Goal: Information Seeking & Learning: Learn about a topic

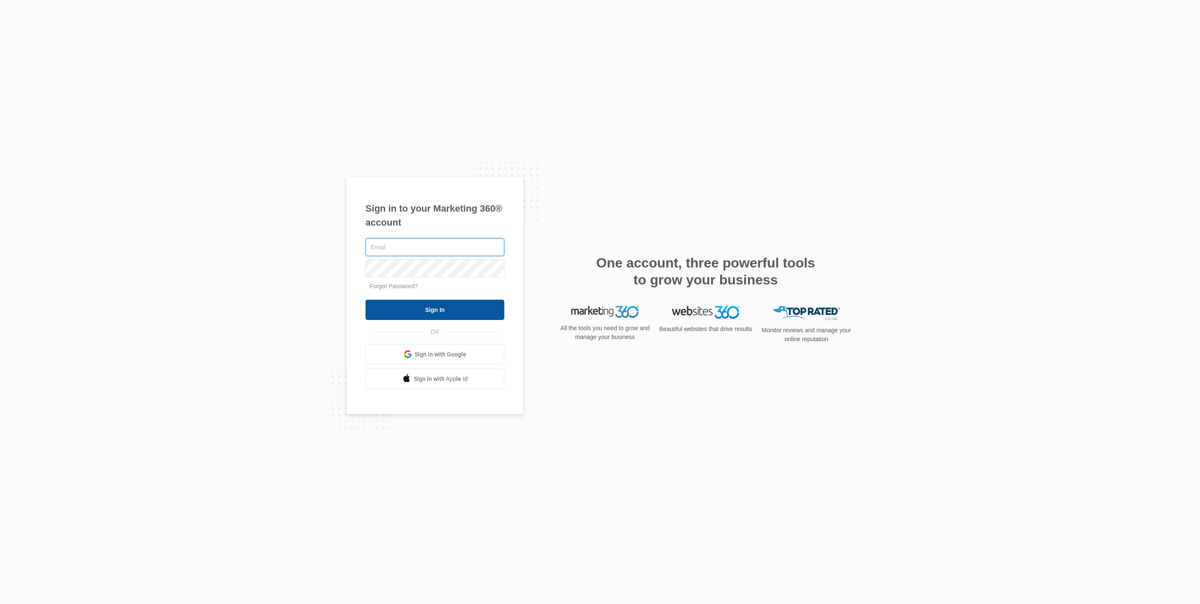
type input "[PERSON_NAME][EMAIL_ADDRESS][DOMAIN_NAME]"
click at [462, 305] on input "Sign In" at bounding box center [435, 310] width 139 height 20
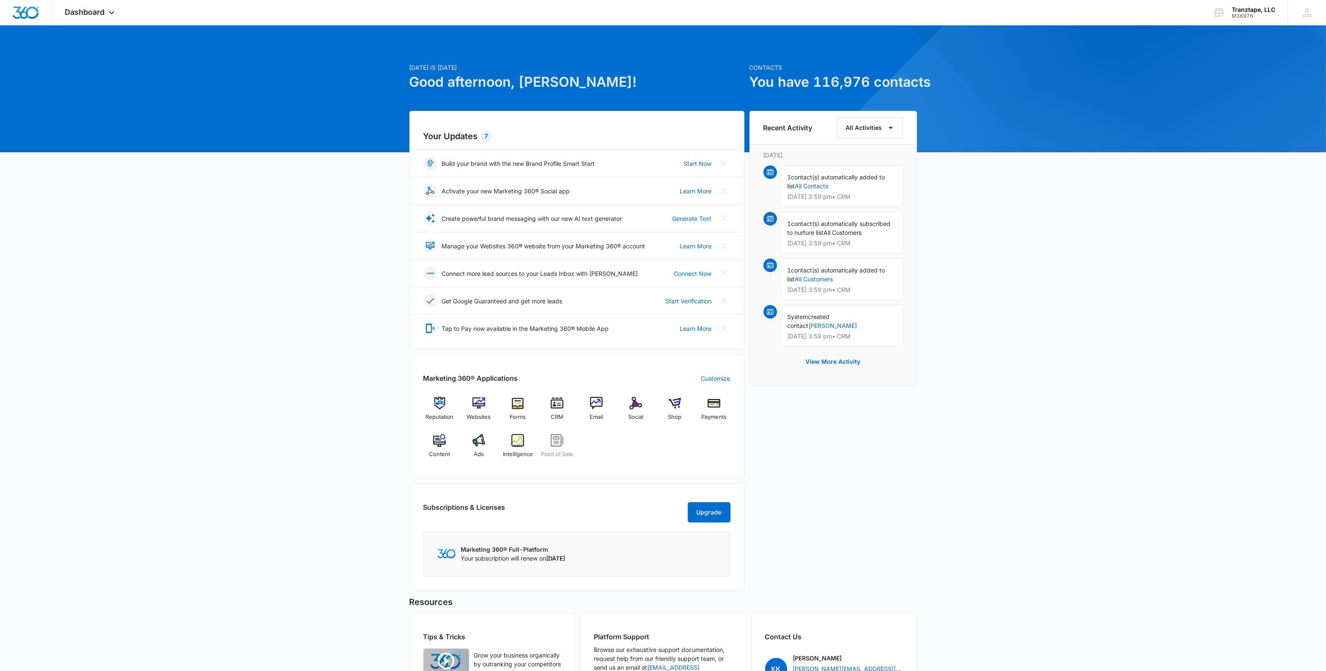
click at [372, 306] on div "[DATE] is [DATE] Good afternoon, [PERSON_NAME]! Contacts You have 116,976 conta…" at bounding box center [663, 394] width 1326 height 716
click at [512, 450] on span "Intelligence" at bounding box center [518, 454] width 30 height 8
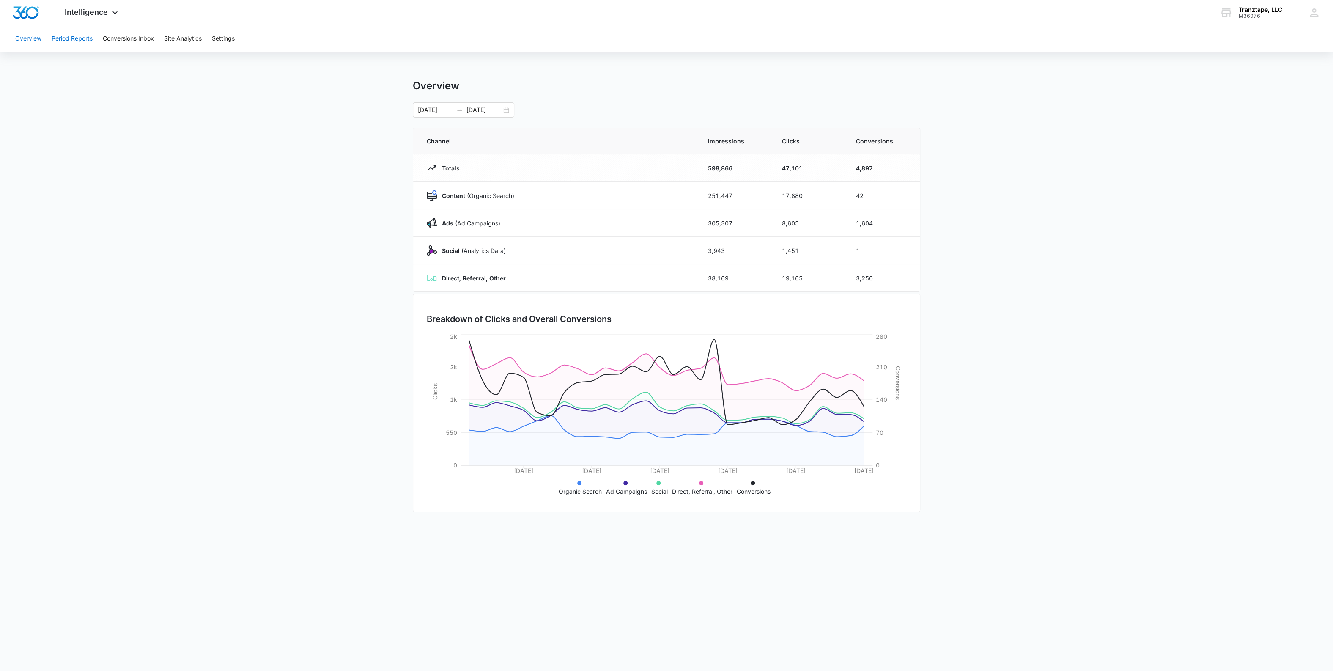
click at [68, 40] on button "Period Reports" at bounding box center [72, 38] width 41 height 27
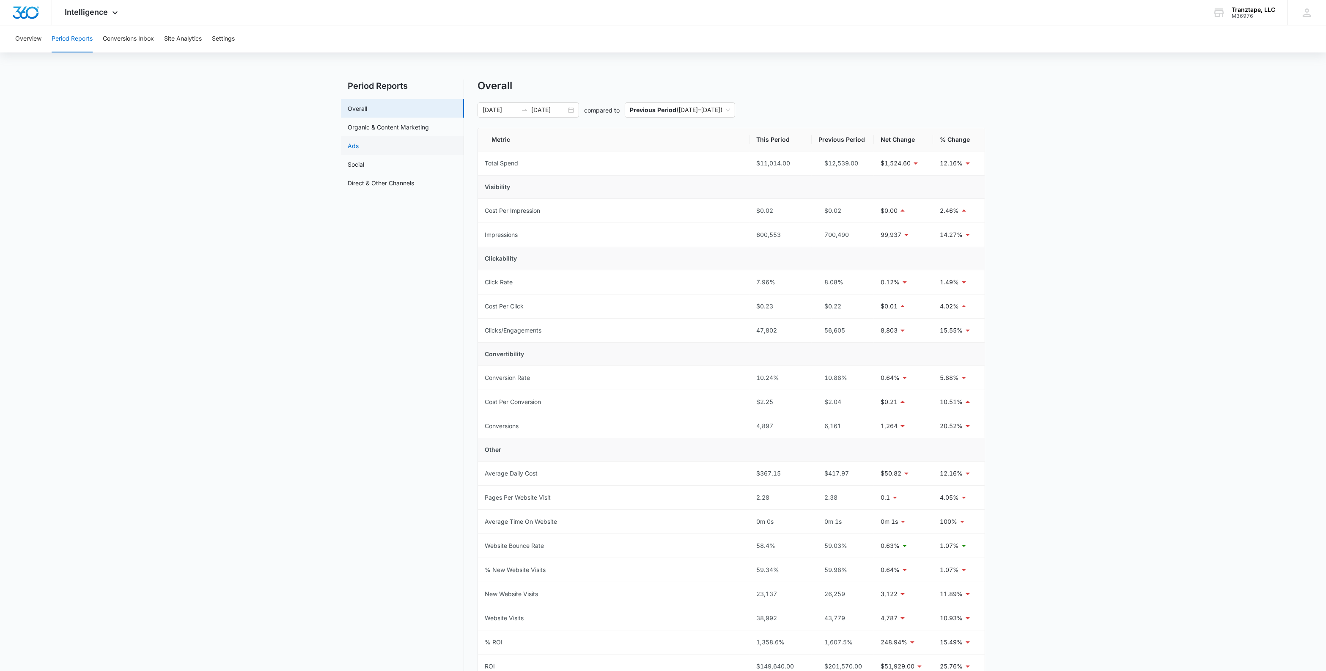
click at [359, 146] on link "Ads" at bounding box center [353, 145] width 11 height 9
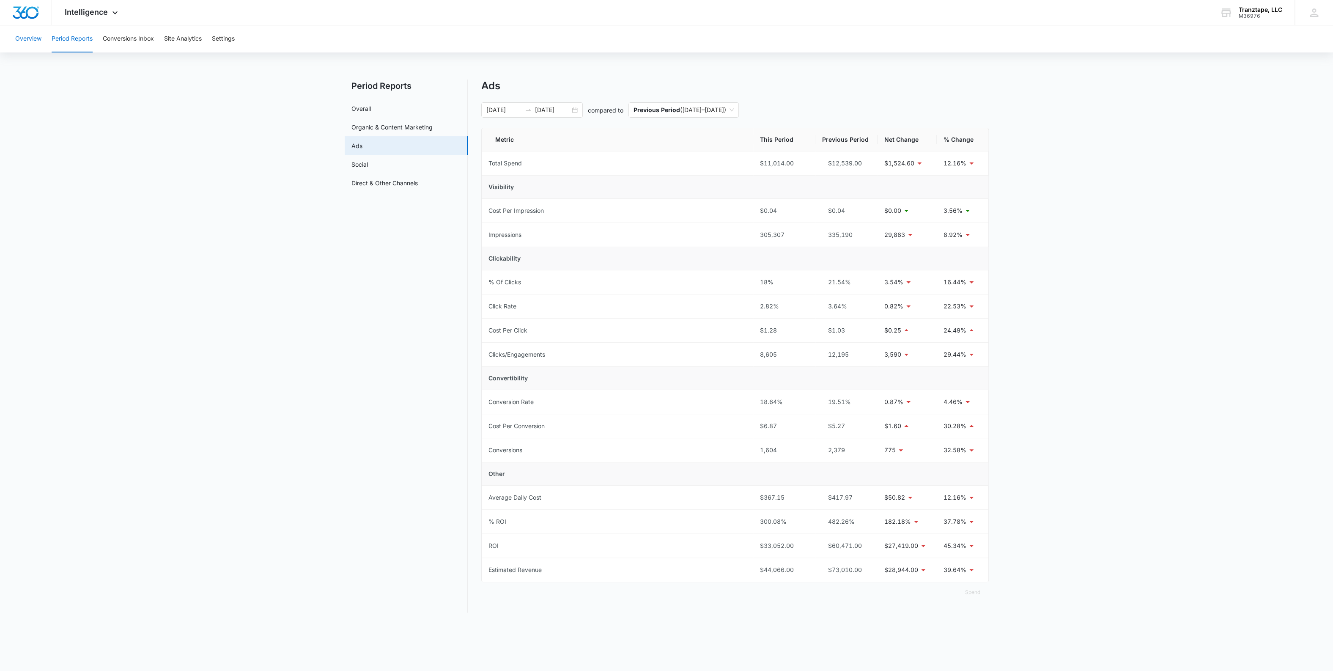
click at [20, 43] on button "Overview" at bounding box center [28, 38] width 26 height 27
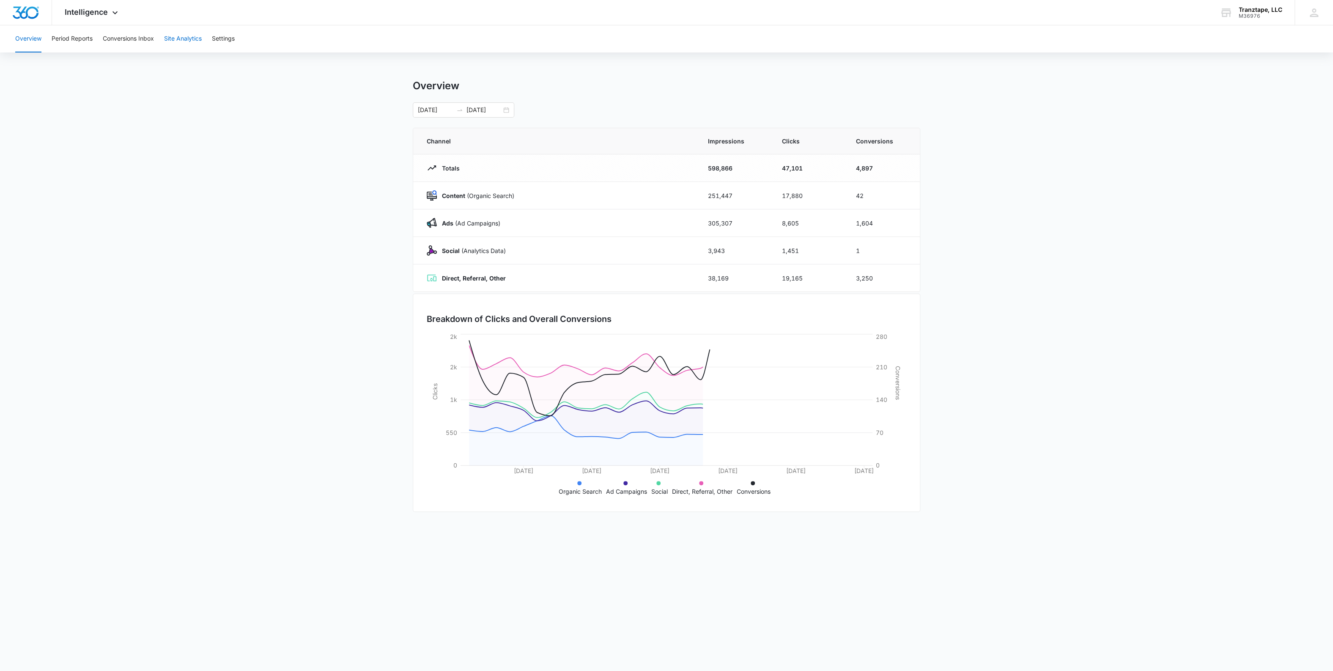
click at [184, 47] on button "Site Analytics" at bounding box center [183, 38] width 38 height 27
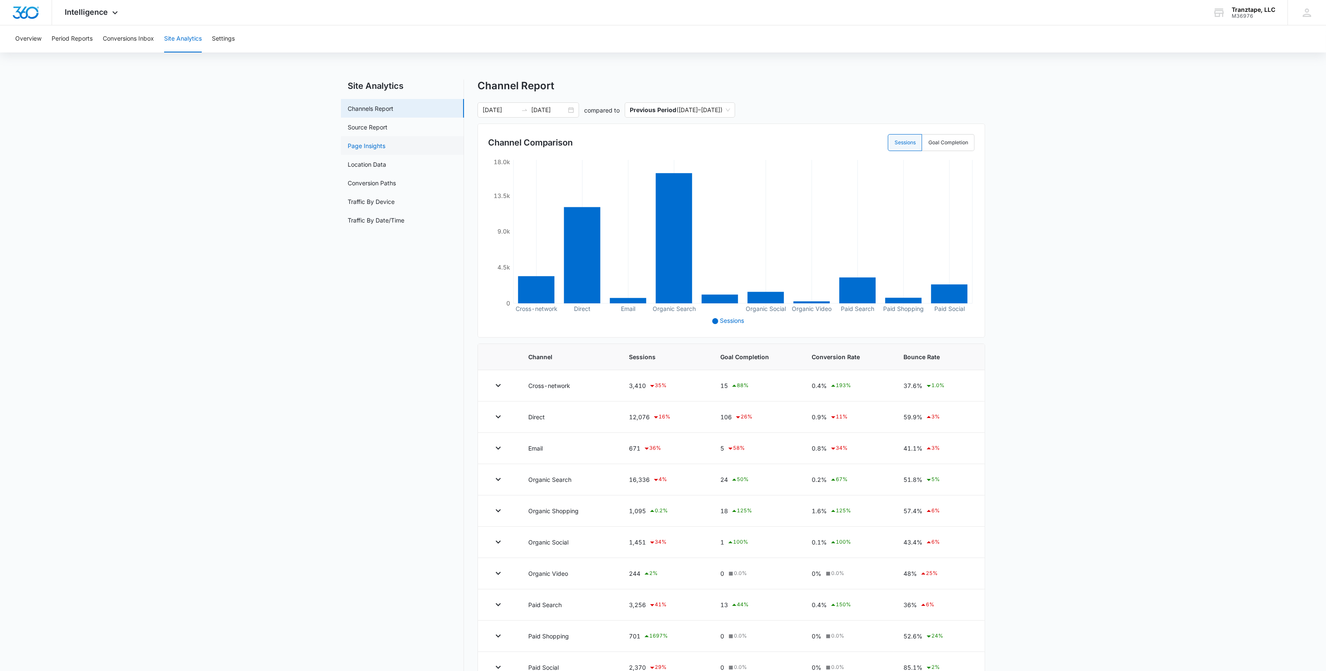
click at [385, 149] on link "Page Insights" at bounding box center [367, 145] width 38 height 9
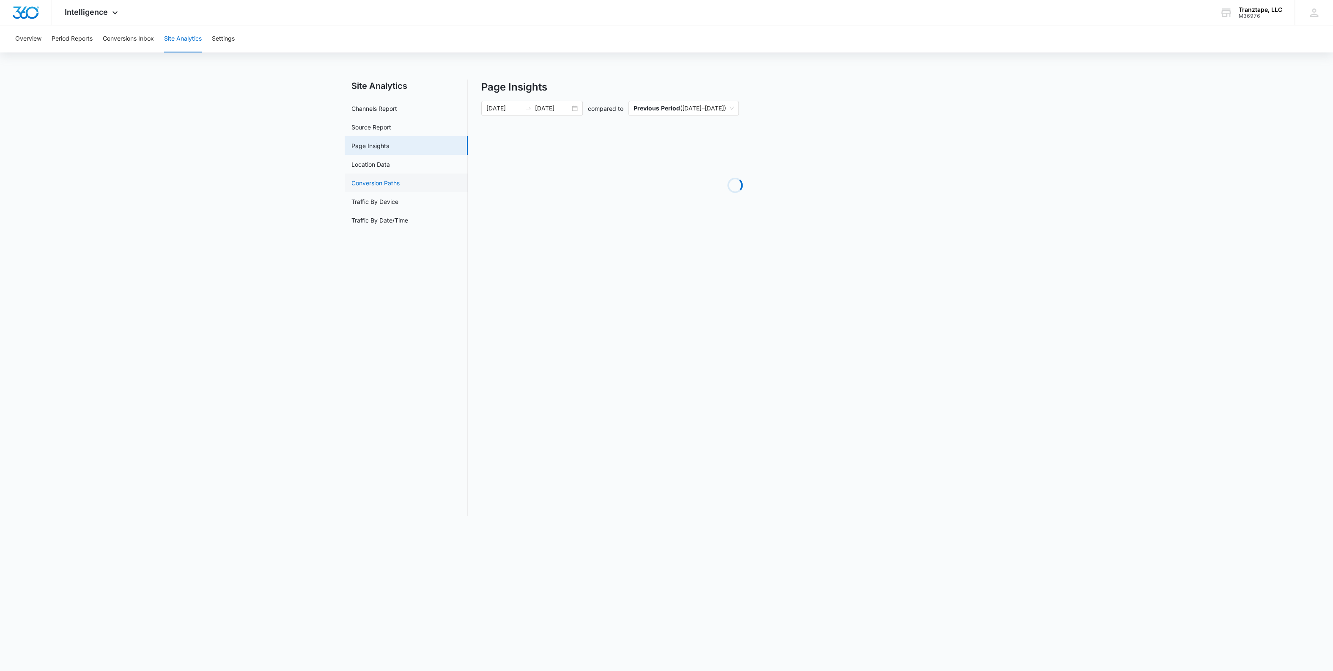
click at [400, 179] on link "Conversion Paths" at bounding box center [376, 183] width 48 height 9
click at [399, 197] on link "Traffic By Device" at bounding box center [375, 201] width 47 height 9
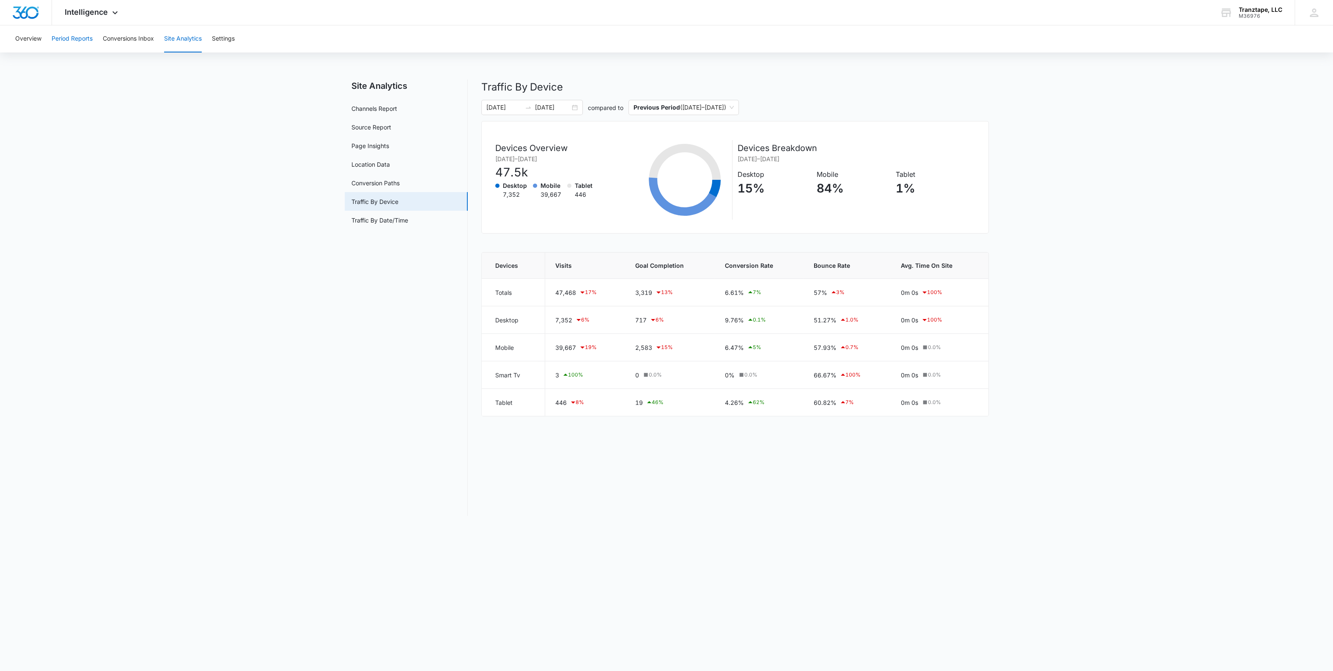
click at [88, 43] on button "Period Reports" at bounding box center [72, 38] width 41 height 27
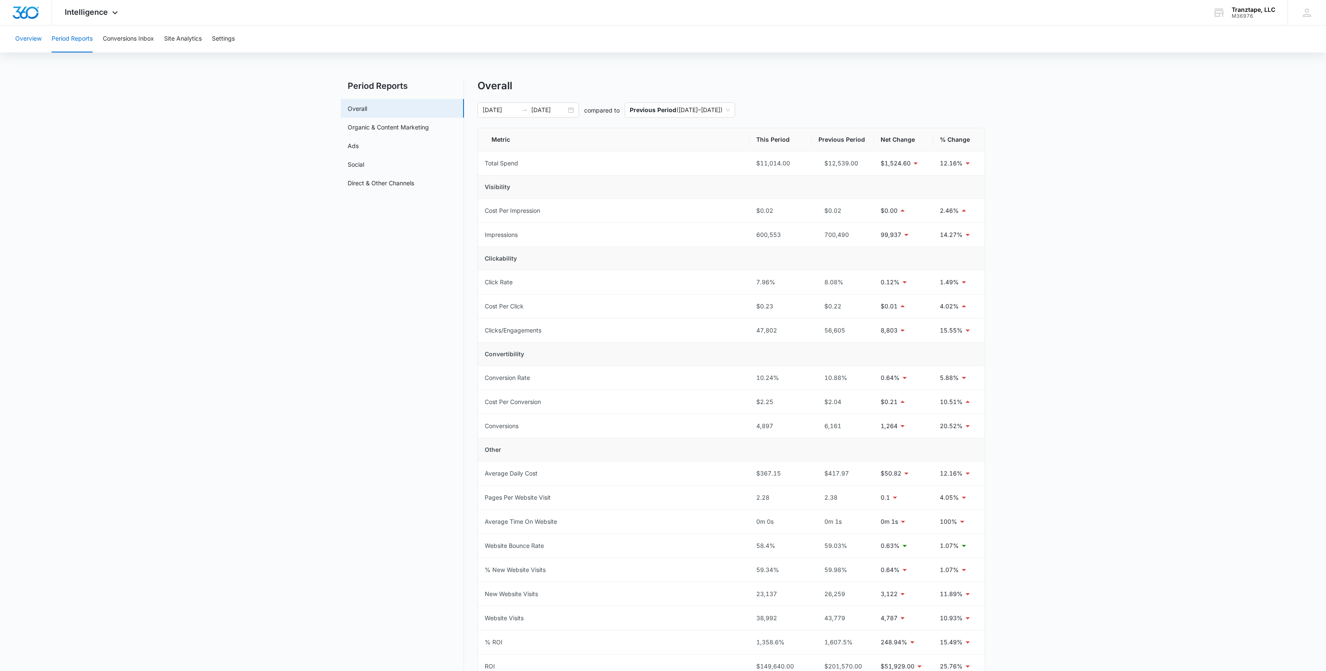
click at [39, 40] on button "Overview" at bounding box center [28, 38] width 26 height 27
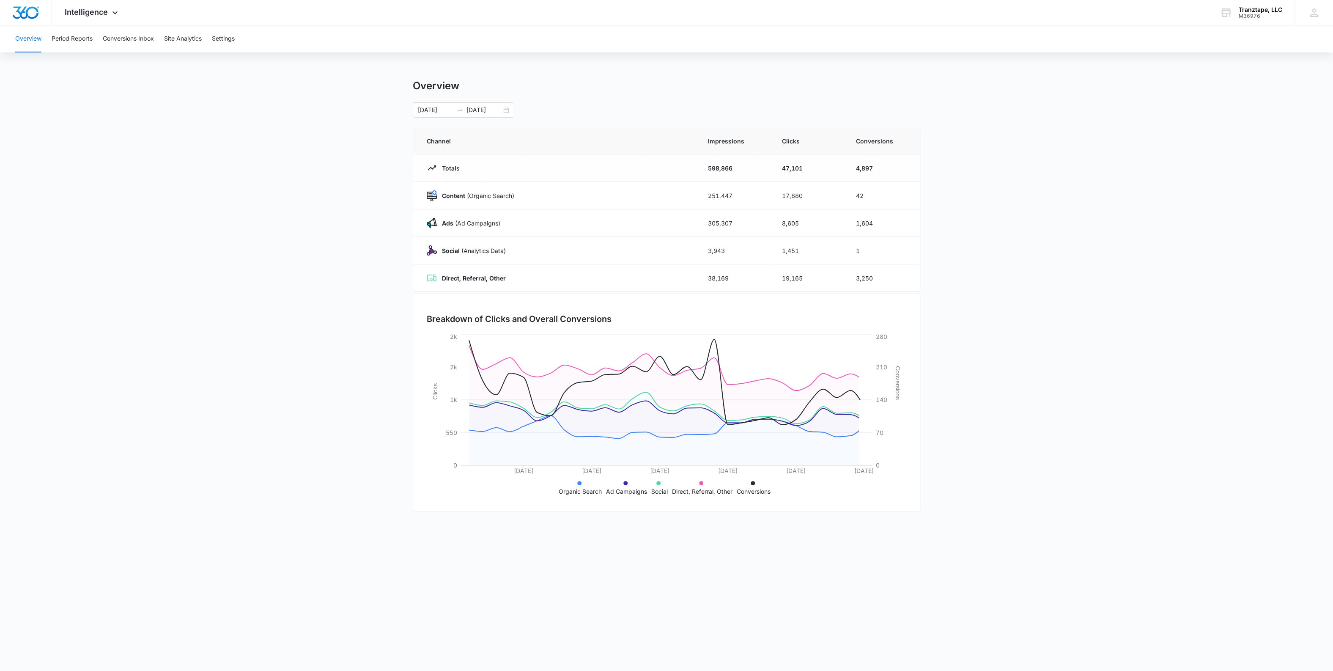
click at [319, 298] on main "Overview [DATE] [DATE] Channel Impressions Clicks Conversions Totals 598,866 47…" at bounding box center [666, 302] width 1333 height 444
click at [82, 7] on div "Intelligence Apps Reputation Websites Forms CRM Email Social Shop Payments POS …" at bounding box center [92, 12] width 81 height 25
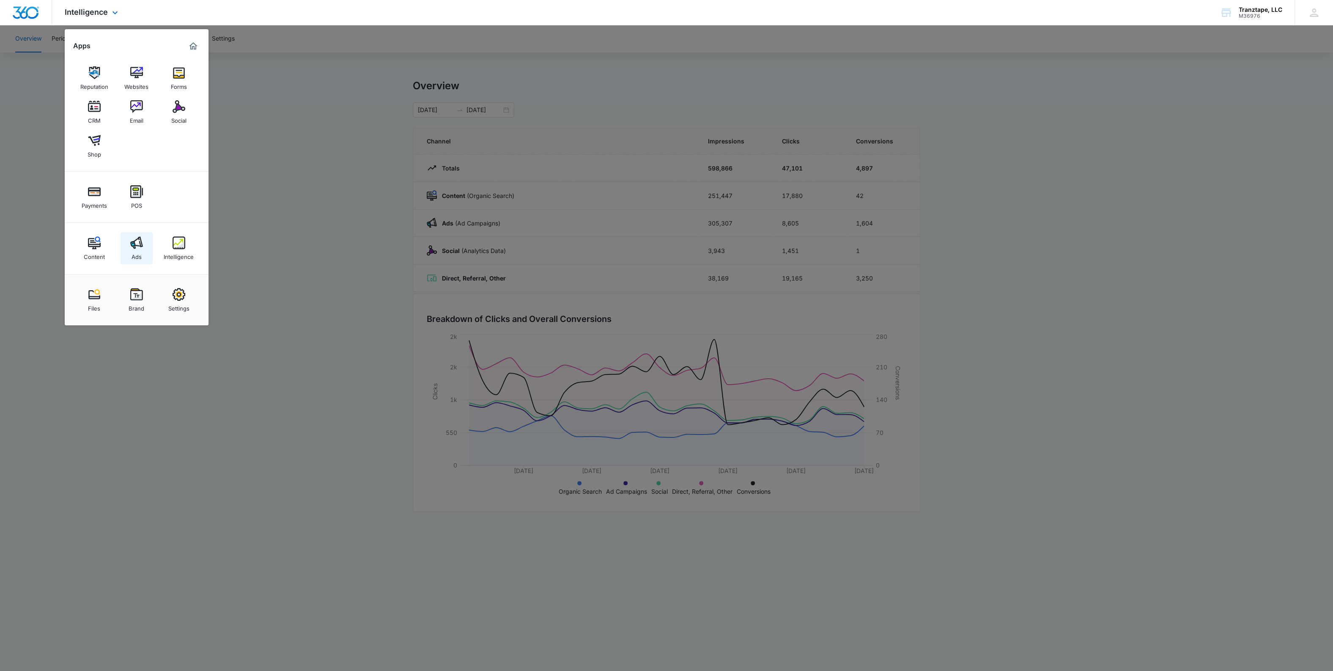
click at [130, 245] on img at bounding box center [136, 242] width 13 height 13
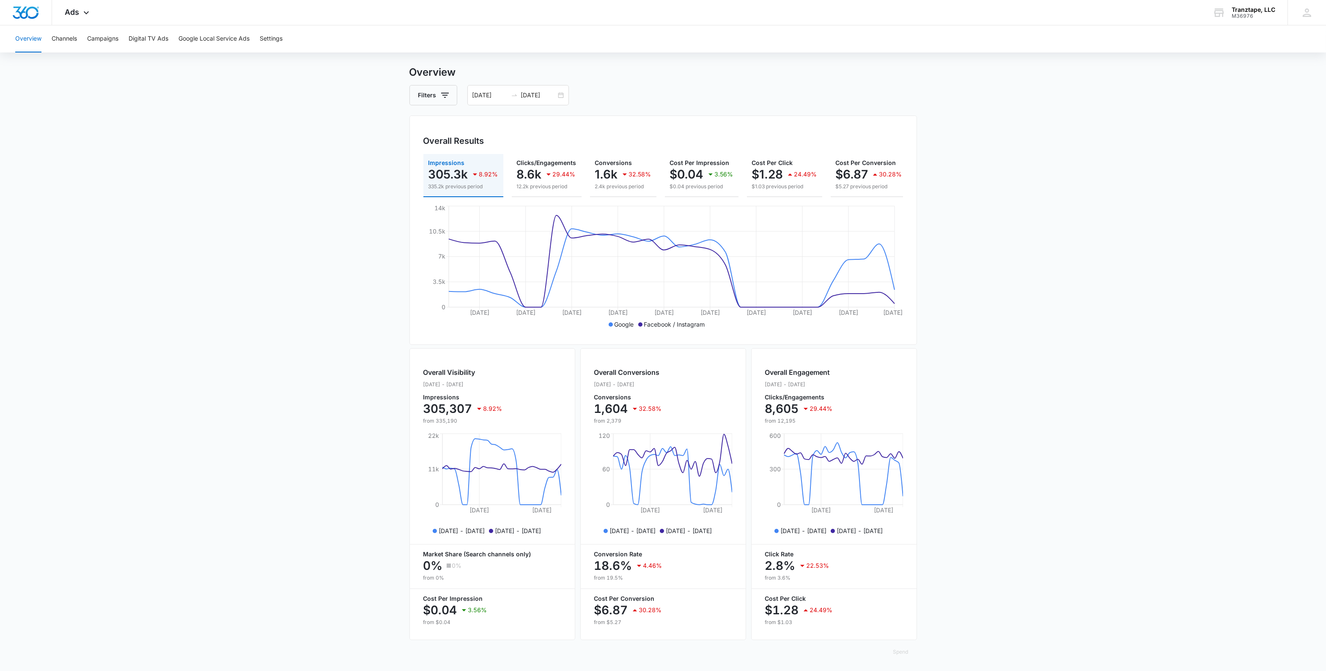
scroll to position [15, 0]
click at [382, 396] on main "Overview Filters [DATE] [DATE] Overall Results Impressions 305.3k 8.92% 335.2k …" at bounding box center [663, 367] width 1326 height 607
click at [360, 295] on main "Overview Filters [DATE] [DATE] Overall Results Impressions 305.3k 8.92% 335.2k …" at bounding box center [663, 367] width 1326 height 607
